Goal: Transaction & Acquisition: Purchase product/service

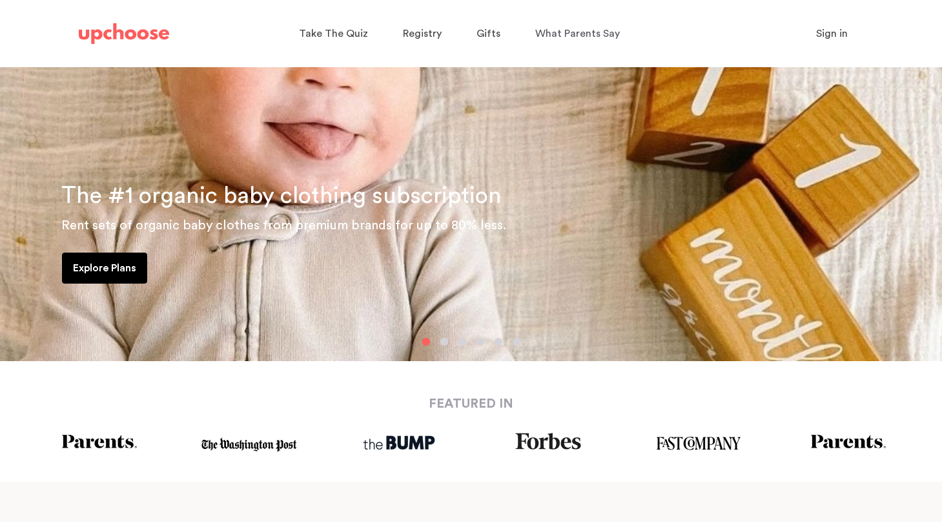
scroll to position [158, 0]
click at [132, 267] on p "Explore Plans" at bounding box center [104, 268] width 63 height 15
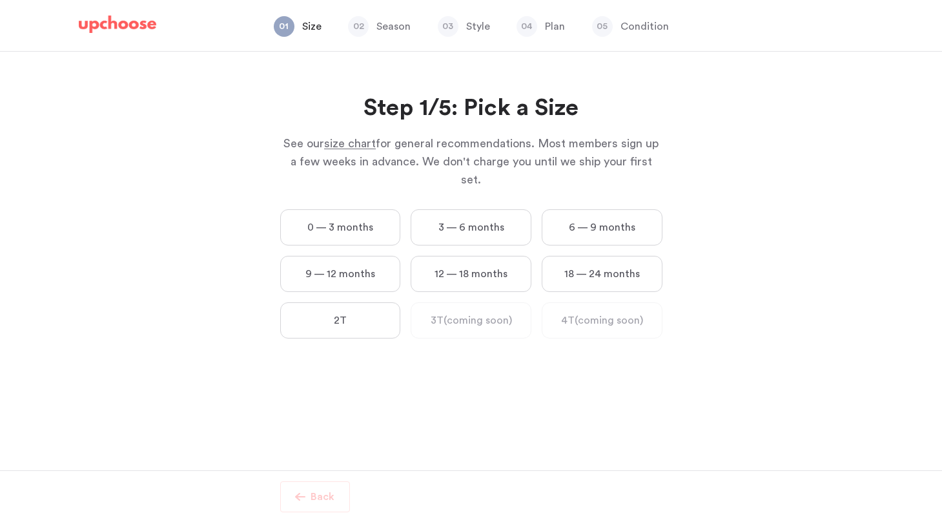
click at [359, 209] on label "0 — 3 months" at bounding box center [340, 227] width 121 height 36
click at [0, 0] on months "0 — 3 months" at bounding box center [0, 0] width 0 height 0
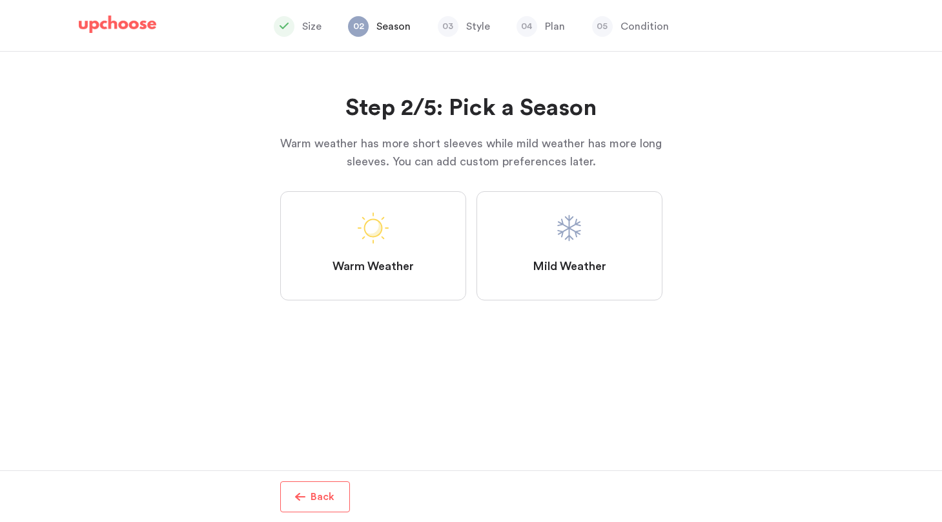
click at [535, 244] on label "Mild Weather" at bounding box center [569, 245] width 186 height 109
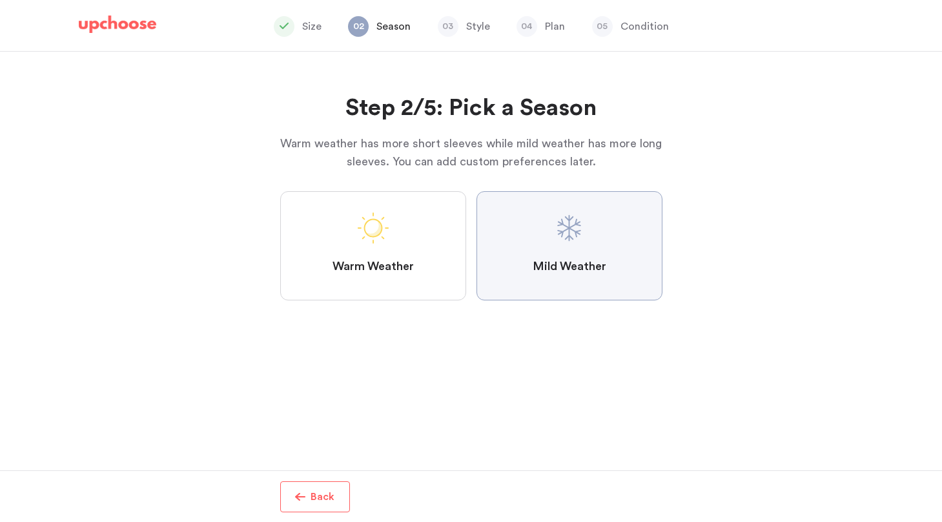
click at [0, 0] on Weather "Mild Weather" at bounding box center [0, 0] width 0 height 0
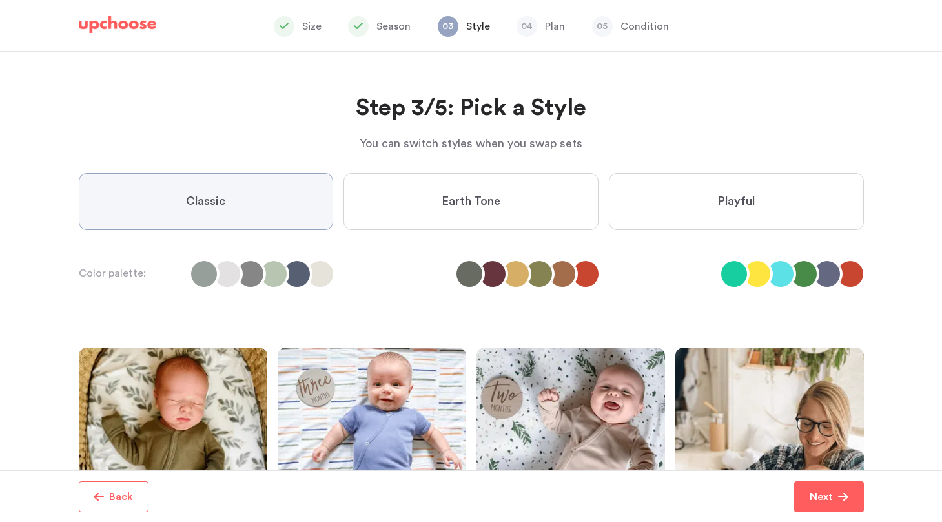
click at [735, 278] on li at bounding box center [734, 274] width 26 height 26
click at [724, 207] on span "Playful" at bounding box center [735, 201] width 37 height 15
click at [0, 0] on input "Playful" at bounding box center [0, 0] width 0 height 0
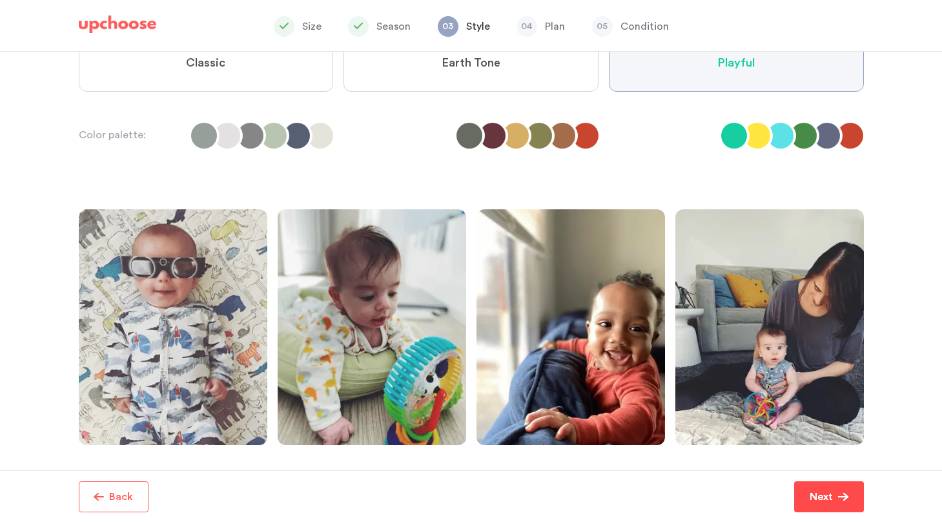
click at [815, 494] on p "Next" at bounding box center [821, 496] width 23 height 15
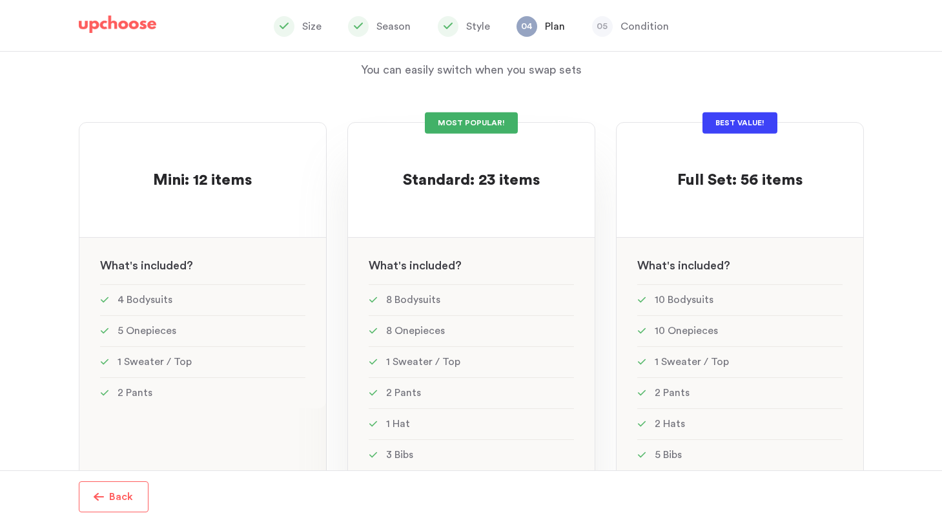
scroll to position [66, 0]
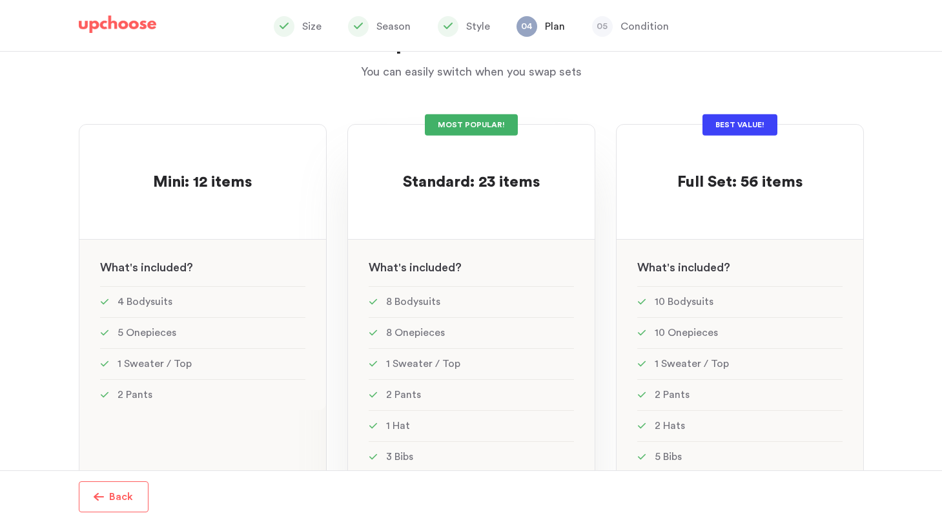
click at [502, 207] on div at bounding box center [471, 205] width 205 height 25
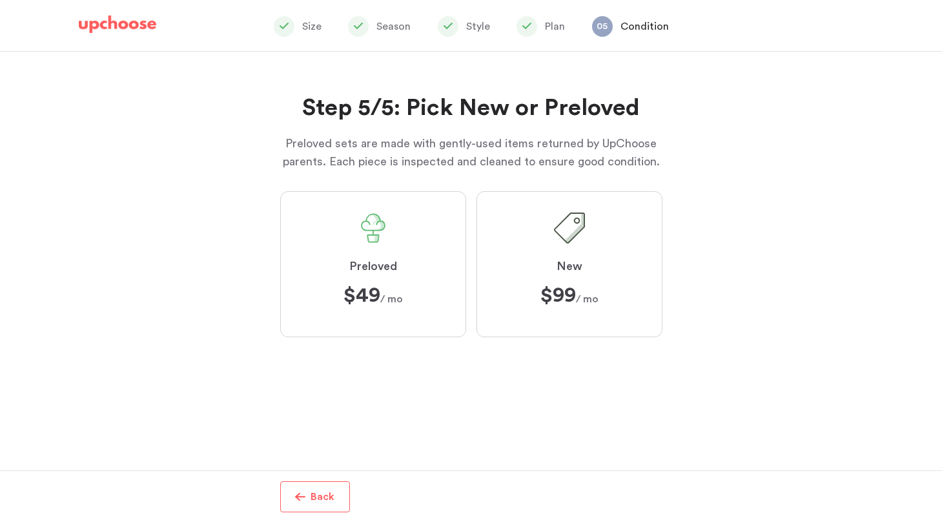
click at [383, 277] on label "Preloved $49 $49 / mo" at bounding box center [373, 264] width 186 height 146
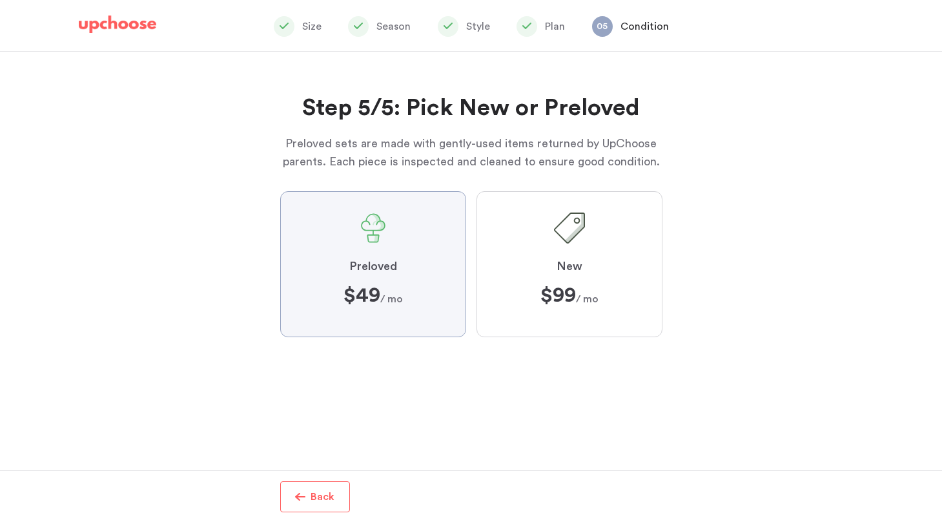
click at [0, 0] on input "Preloved $49 $49 / mo" at bounding box center [0, 0] width 0 height 0
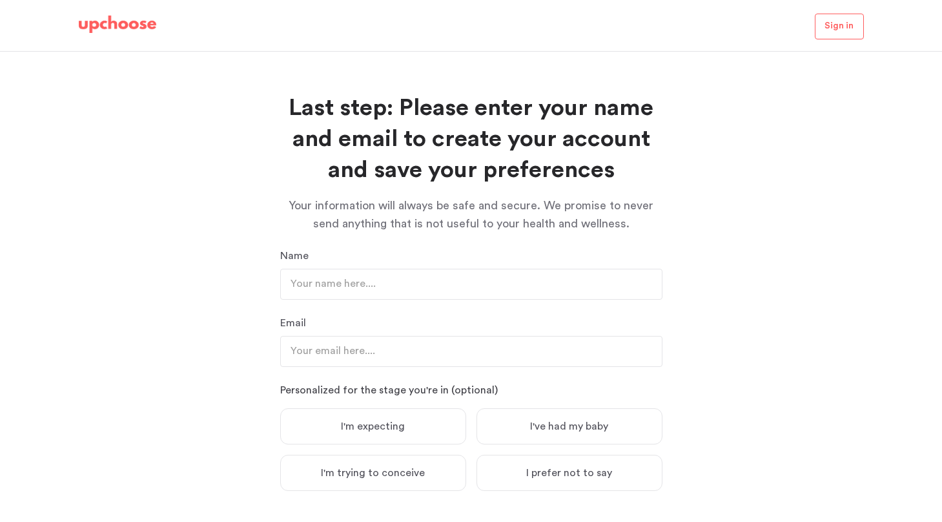
click at [99, 19] on img at bounding box center [117, 24] width 77 height 18
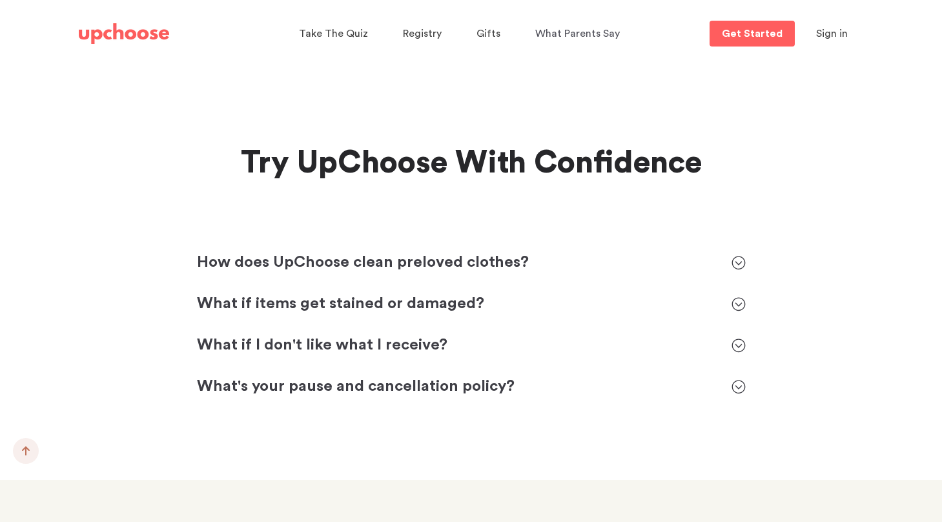
scroll to position [5749, 0]
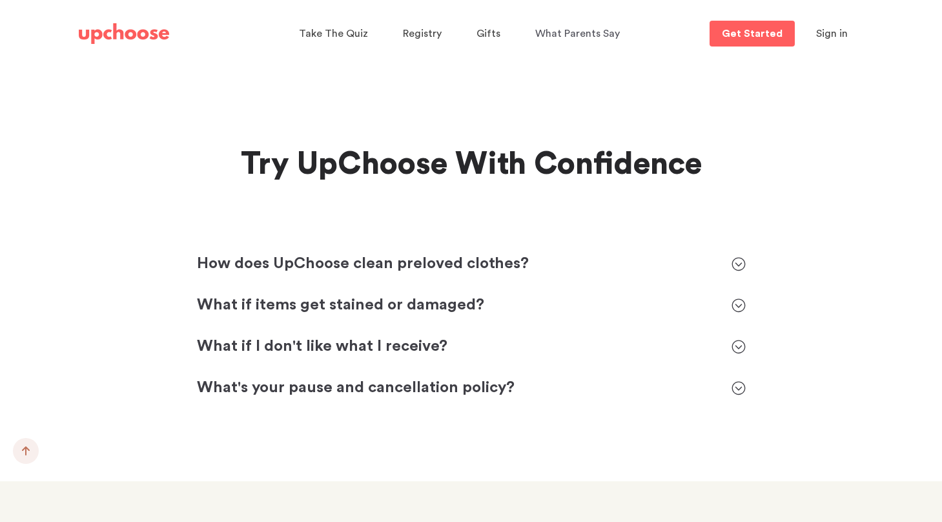
click at [361, 295] on div "What if items get stained or damaged?" at bounding box center [458, 305] width 522 height 21
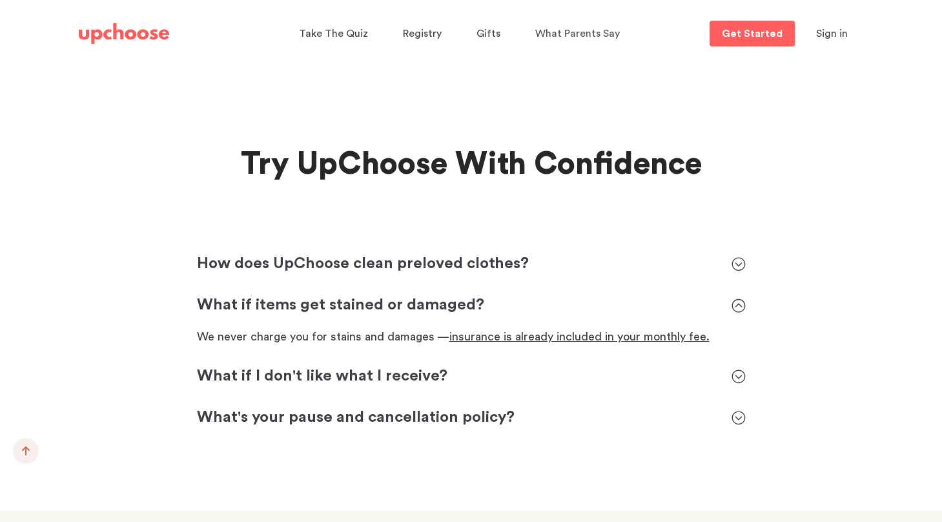
click at [345, 366] on p "What if I don't like what I receive?" at bounding box center [458, 376] width 522 height 21
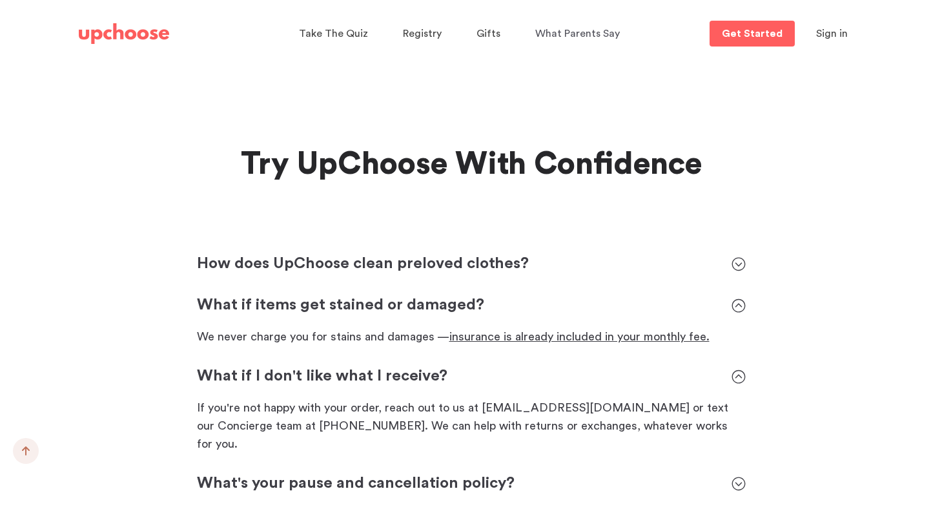
click at [355, 254] on p "How does UpChoose clean preloved clothes?" at bounding box center [458, 264] width 522 height 21
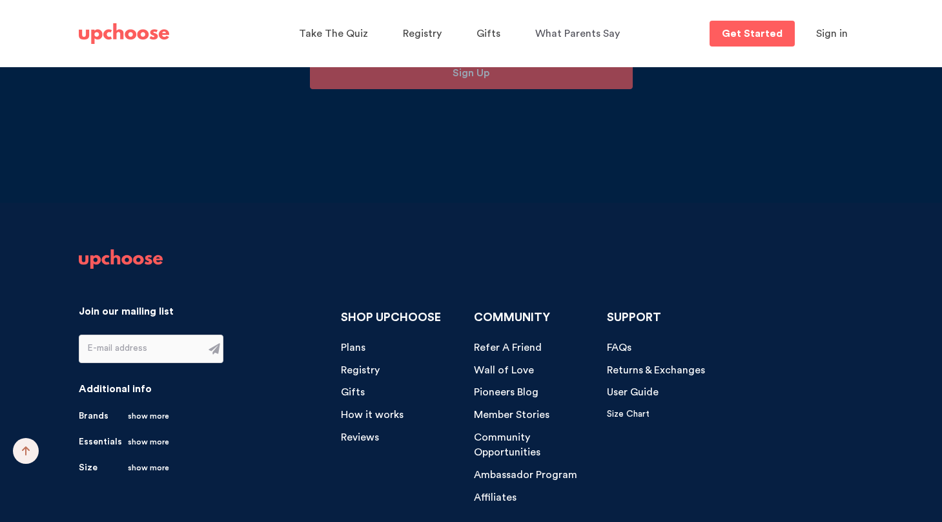
scroll to position [13594, 0]
click at [359, 410] on span "How it works" at bounding box center [372, 415] width 63 height 10
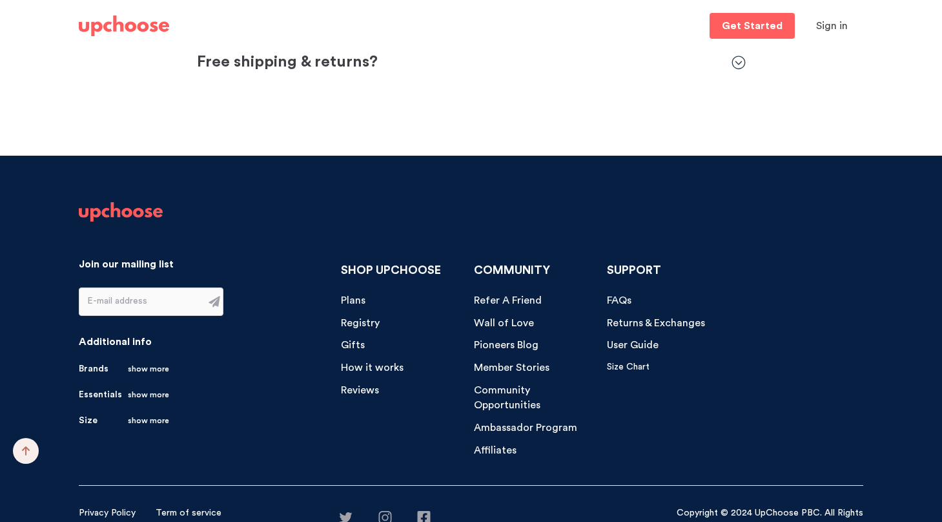
scroll to position [4477, 0]
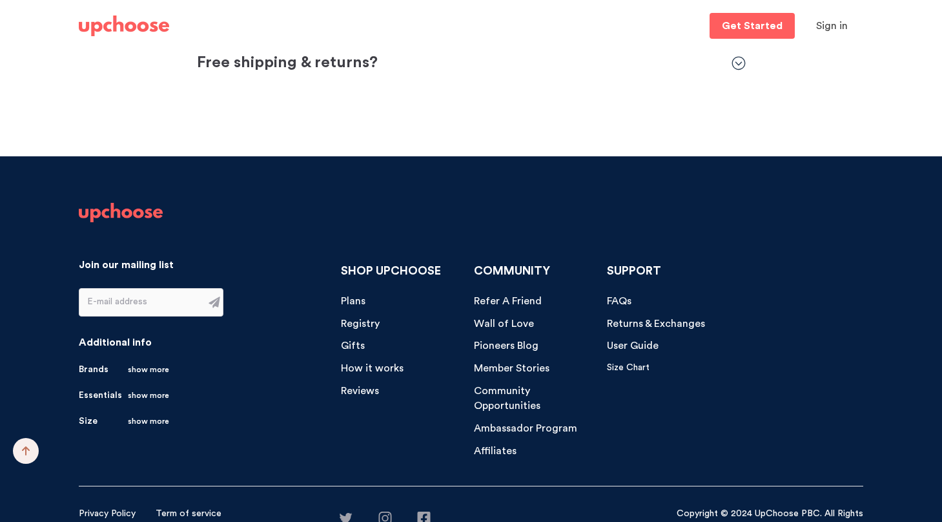
click at [623, 296] on span "FAQs" at bounding box center [619, 301] width 25 height 10
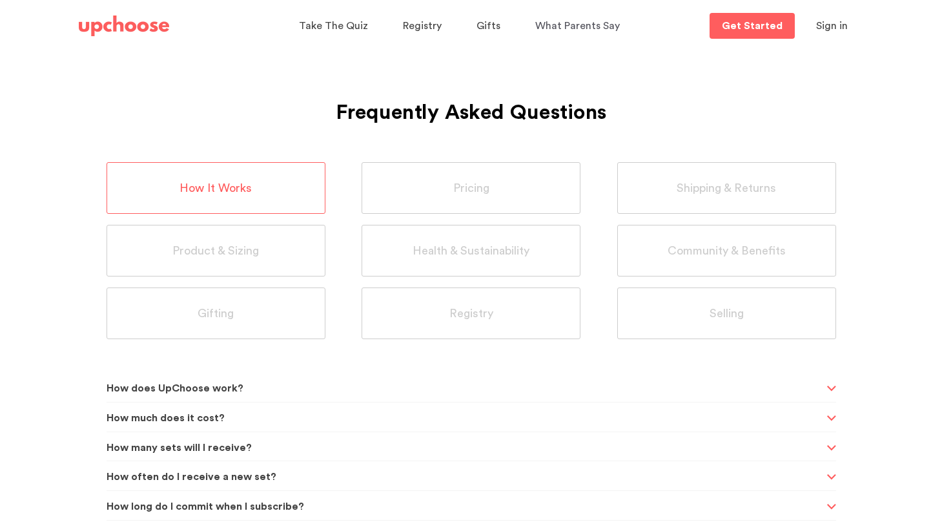
scroll to position [5, 0]
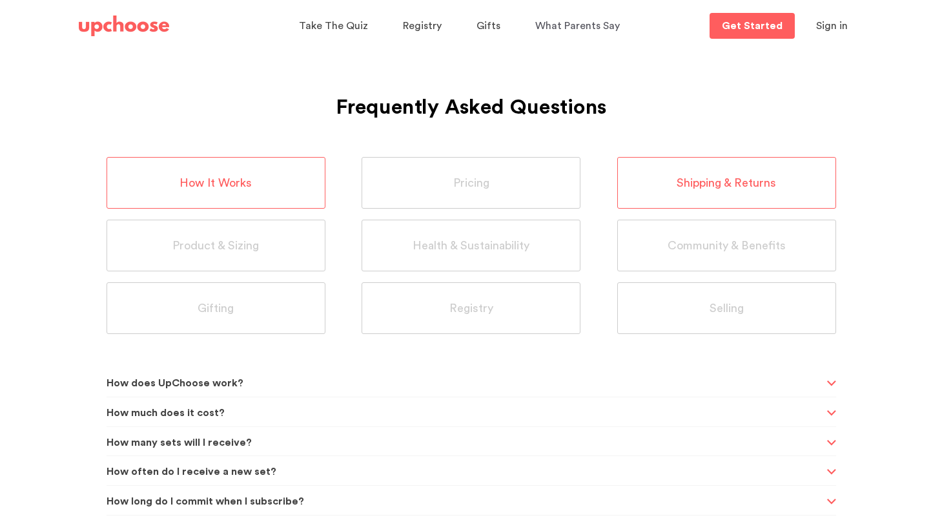
click at [660, 168] on div "Shipping & Returns" at bounding box center [726, 183] width 219 height 52
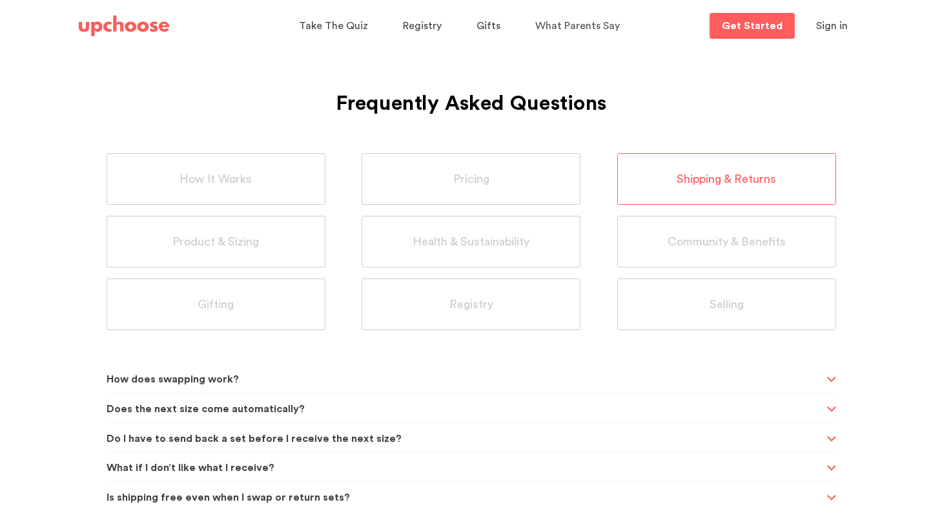
scroll to position [8, 0]
click at [273, 496] on span "Is shipping free even when I swap or return sets?" at bounding box center [465, 498] width 717 height 32
click at [230, 380] on span "How does swapping work?" at bounding box center [465, 380] width 717 height 32
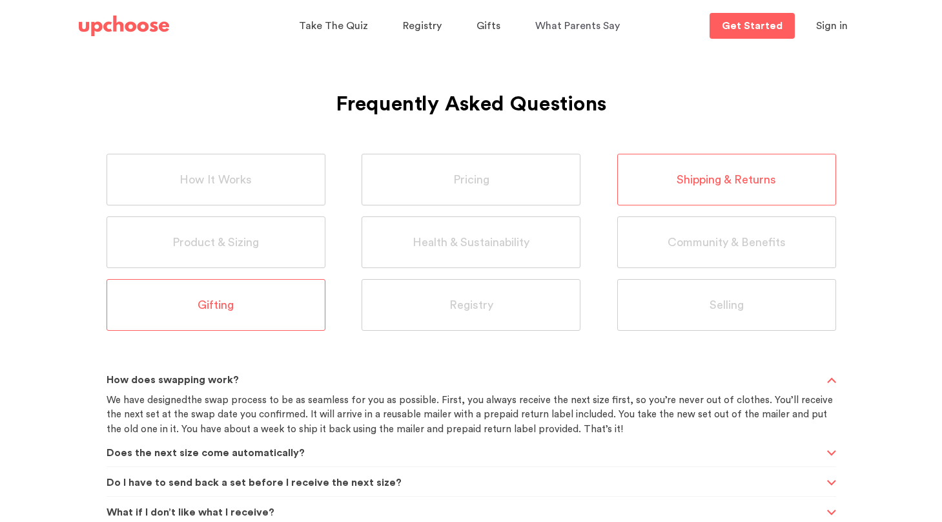
click at [238, 307] on div "Gifting" at bounding box center [216, 305] width 219 height 52
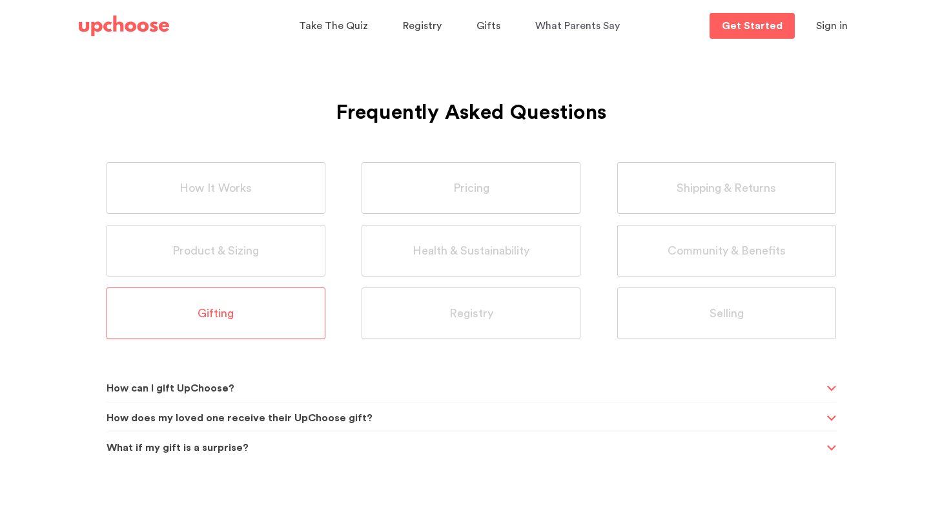
click at [241, 390] on span "How can I gift UpChoose?" at bounding box center [465, 388] width 717 height 32
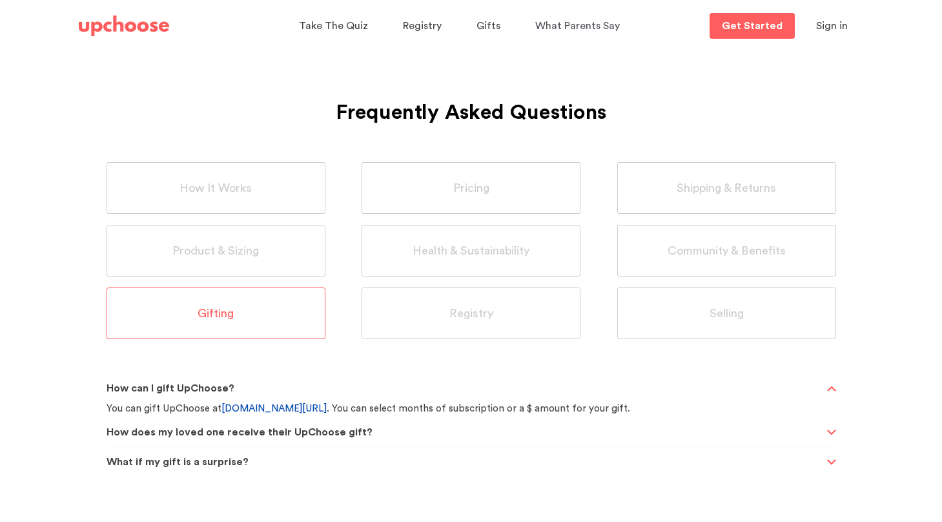
click at [260, 410] on link "[DOMAIN_NAME][URL]" at bounding box center [273, 408] width 105 height 10
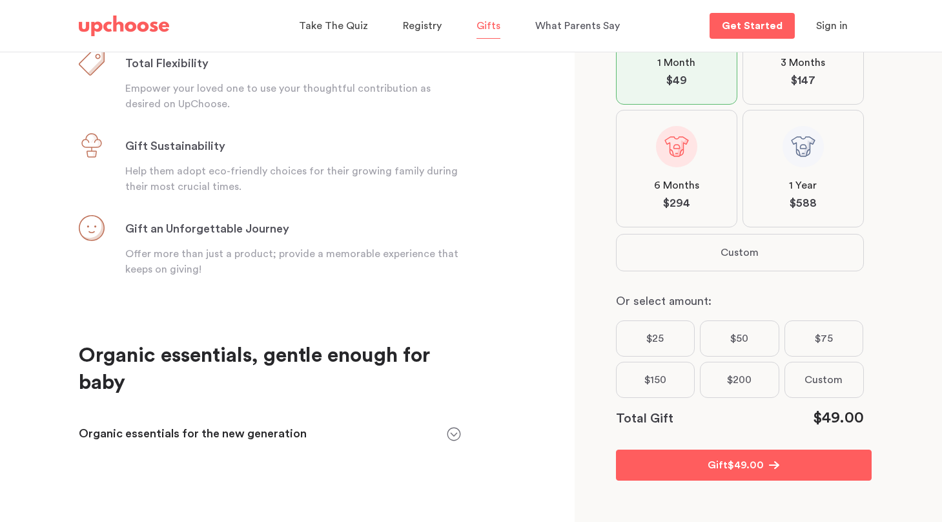
scroll to position [212, 0]
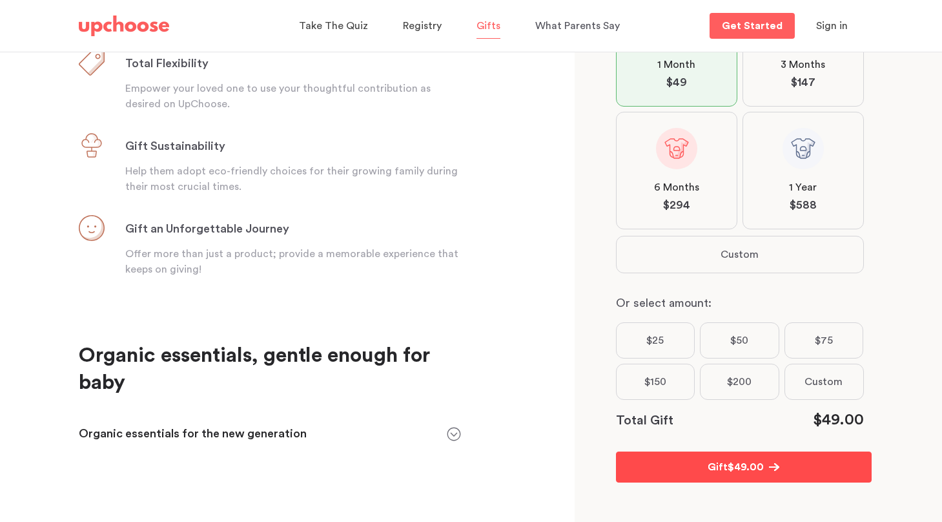
click at [712, 468] on p "Gift" at bounding box center [718, 466] width 20 height 15
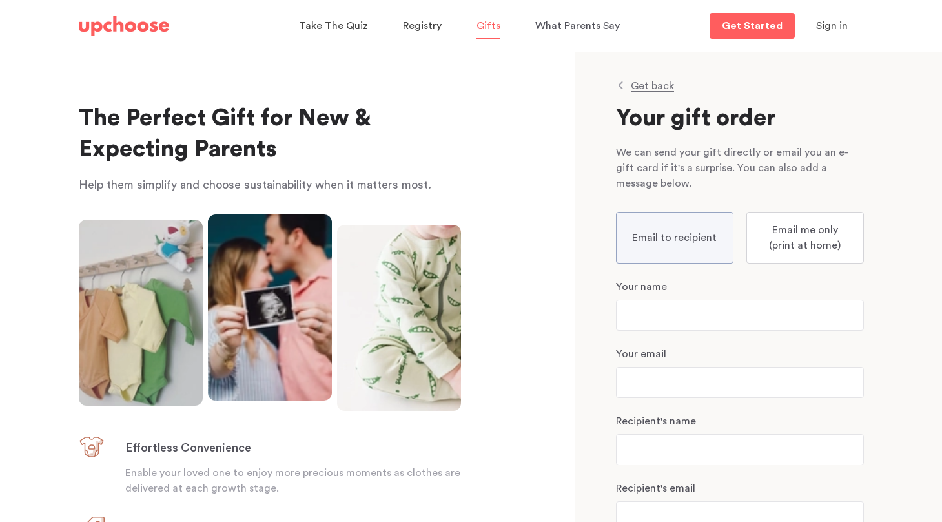
scroll to position [0, 0]
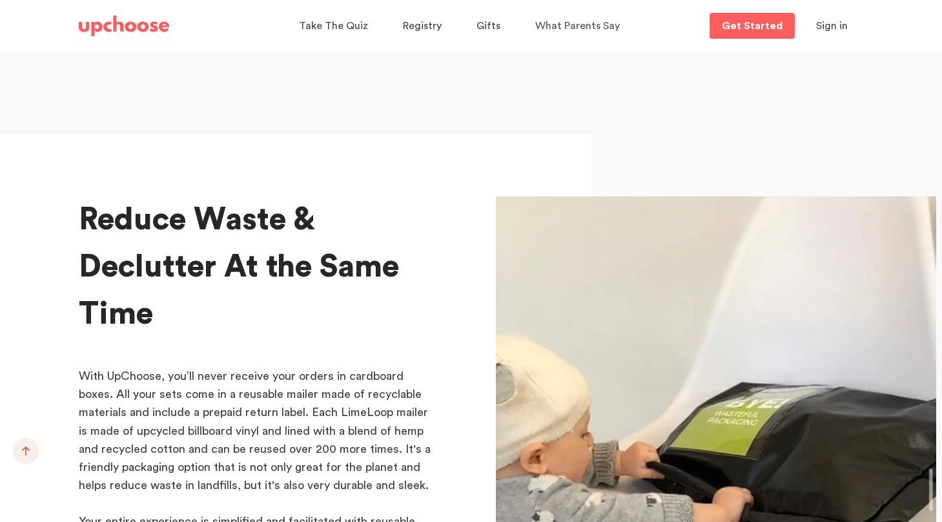
scroll to position [4792, 0]
